Goal: Information Seeking & Learning: Learn about a topic

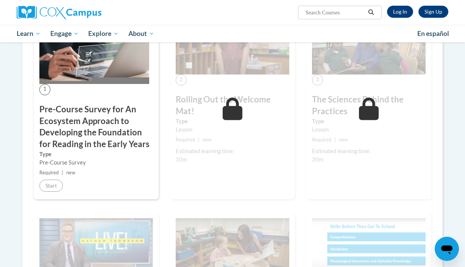
scroll to position [209, 0]
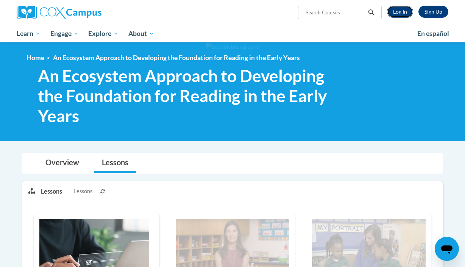
click at [392, 12] on link "Log In" at bounding box center [400, 12] width 26 height 12
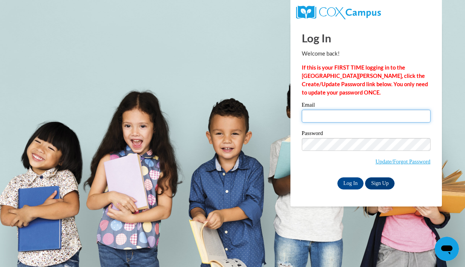
click at [338, 121] on input "Email" at bounding box center [366, 116] width 129 height 13
type input "dominiqueru@ymcaatlanta.org"
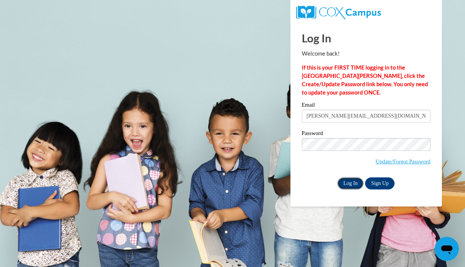
click at [354, 184] on input "Log In" at bounding box center [350, 183] width 26 height 12
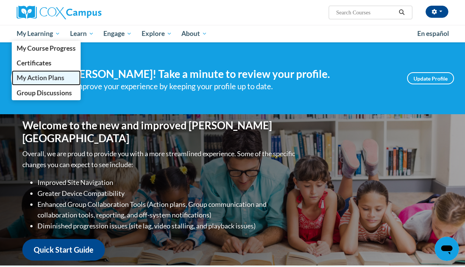
click at [44, 77] on span "My Action Plans" at bounding box center [41, 78] width 48 height 8
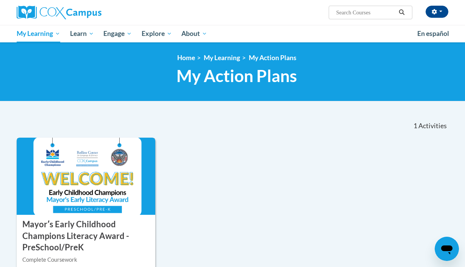
click at [107, 147] on img at bounding box center [86, 176] width 139 height 77
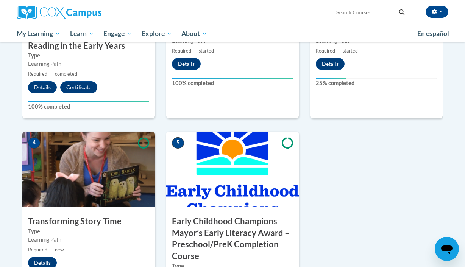
scroll to position [317, 0]
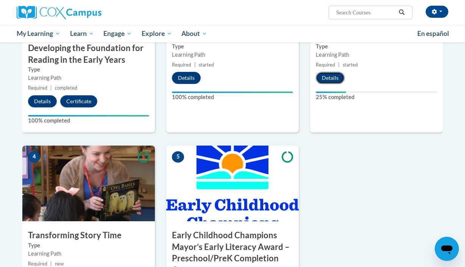
click at [331, 75] on button "Details" at bounding box center [330, 78] width 29 height 12
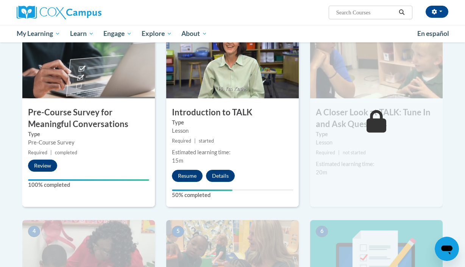
scroll to position [188, 0]
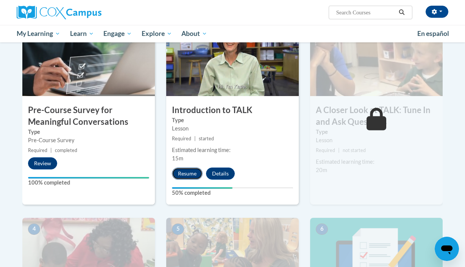
click at [189, 177] on button "Resume" at bounding box center [187, 174] width 31 height 12
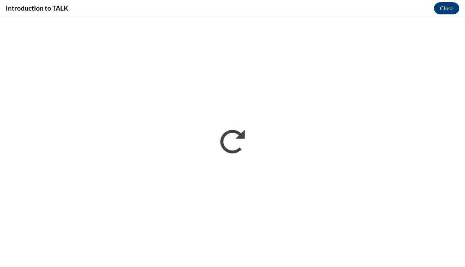
scroll to position [0, 0]
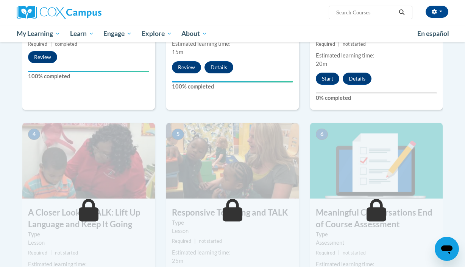
scroll to position [294, 0]
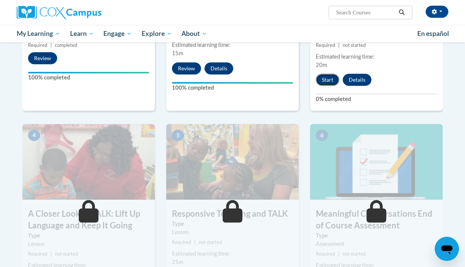
click at [326, 82] on button "Start" at bounding box center [327, 80] width 23 height 12
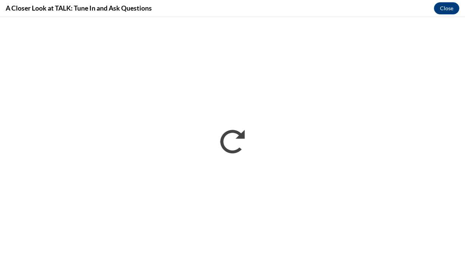
scroll to position [0, 0]
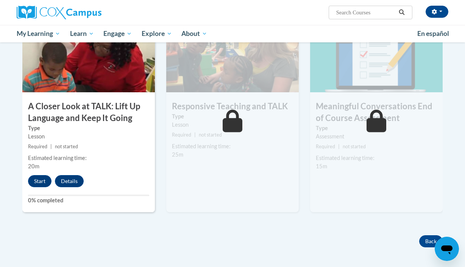
scroll to position [403, 0]
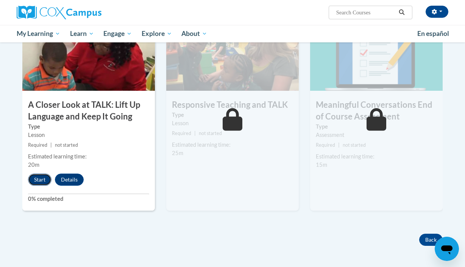
click at [44, 175] on button "Start" at bounding box center [39, 180] width 23 height 12
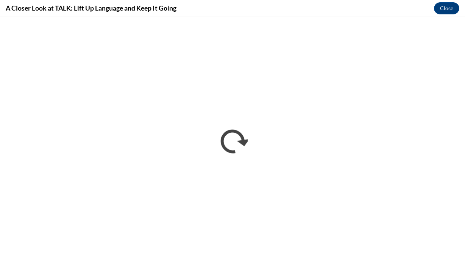
scroll to position [0, 0]
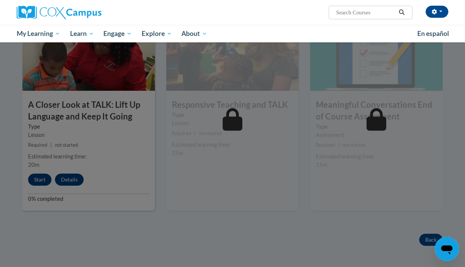
click at [244, 182] on div at bounding box center [232, 133] width 465 height 267
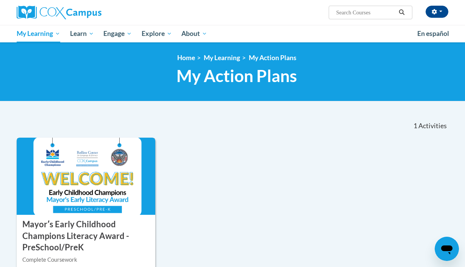
click at [95, 162] on img at bounding box center [86, 176] width 139 height 77
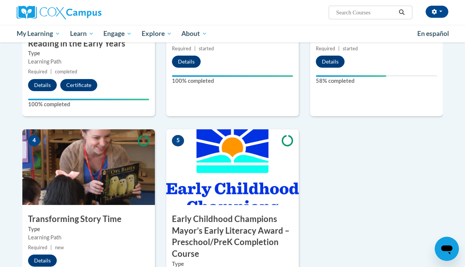
scroll to position [327, 0]
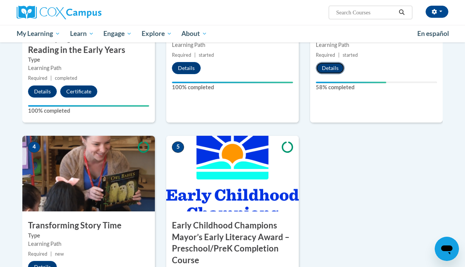
click at [331, 66] on button "Details" at bounding box center [330, 68] width 29 height 12
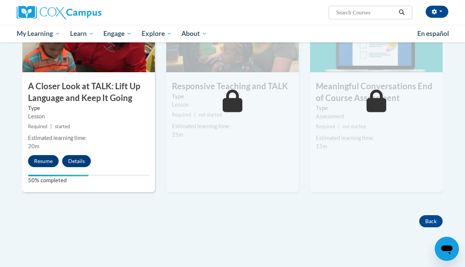
scroll to position [430, 0]
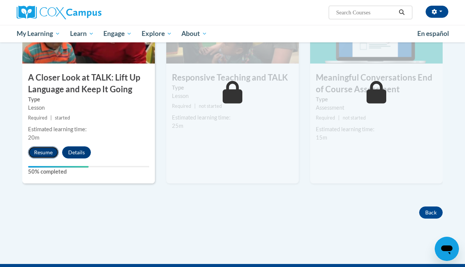
click at [51, 147] on button "Resume" at bounding box center [43, 152] width 31 height 12
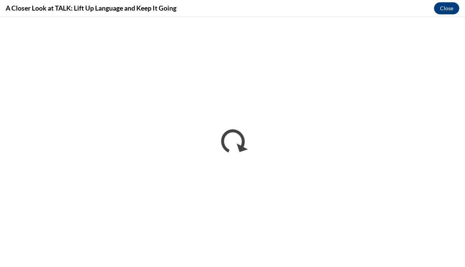
scroll to position [0, 0]
